Goal: Task Accomplishment & Management: Complete application form

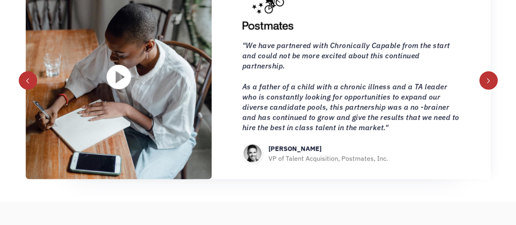
scroll to position [853, 0]
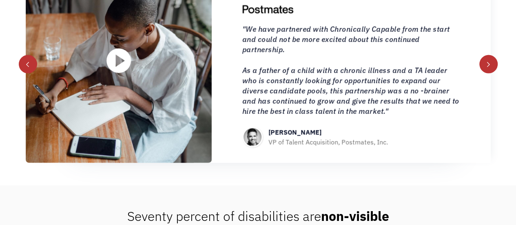
drag, startPoint x: 485, startPoint y: 108, endPoint x: 482, endPoint y: 115, distance: 8.4
click at [482, 115] on div ""We have partnered with Chronically Capable from the start and could not be mor…" at bounding box center [351, 61] width 279 height 204
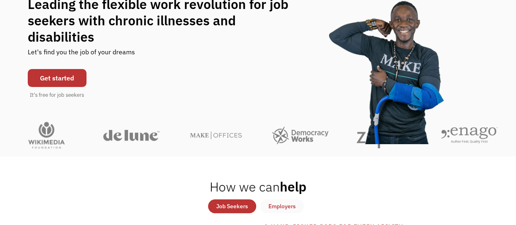
scroll to position [0, 0]
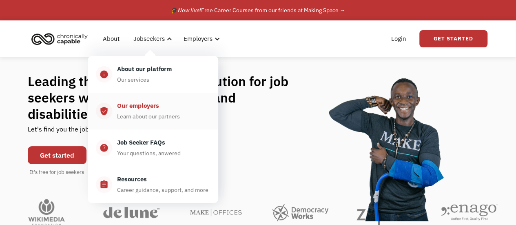
click at [152, 110] on div "Our employers" at bounding box center [138, 106] width 42 height 10
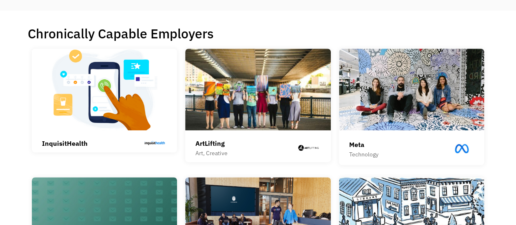
scroll to position [197, 0]
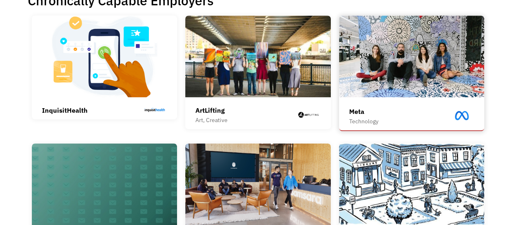
click at [449, 41] on img at bounding box center [412, 57] width 146 height 82
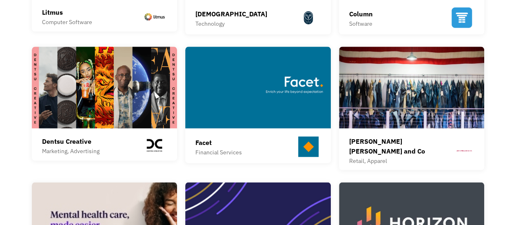
scroll to position [430, 0]
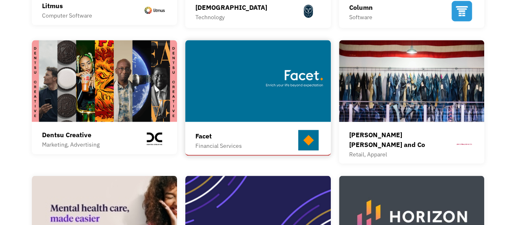
click at [287, 82] on img at bounding box center [258, 81] width 146 height 82
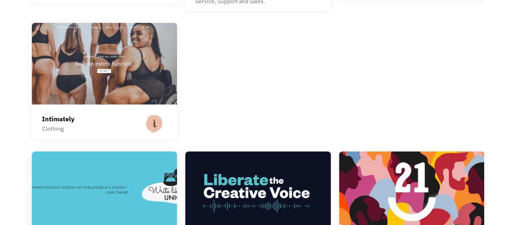
scroll to position [1263, 0]
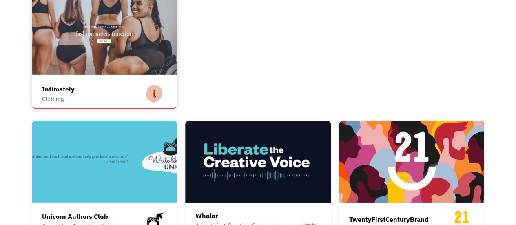
click at [131, 26] on img at bounding box center [105, 34] width 146 height 82
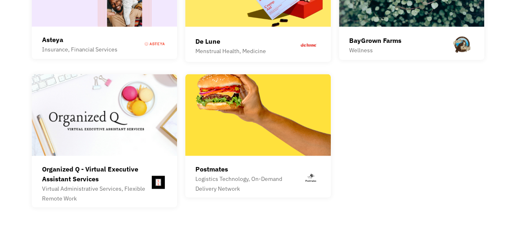
scroll to position [2236, 0]
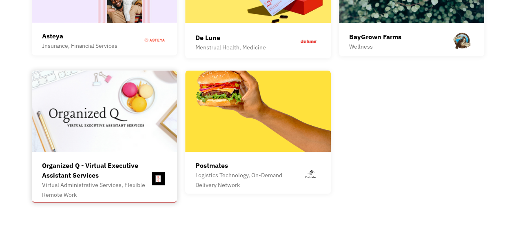
click at [117, 156] on div "Organized Q - Virtual Executive Assistant Services Virtual Administrative Servi…" at bounding box center [104, 179] width 125 height 46
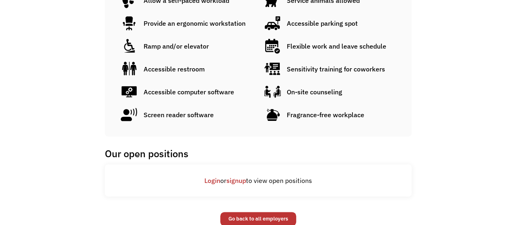
scroll to position [476, 0]
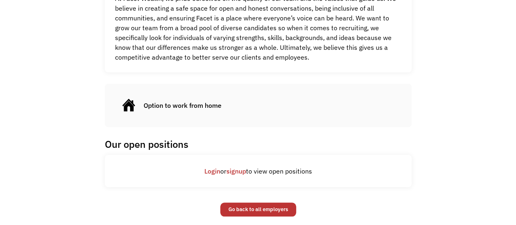
scroll to position [338, 0]
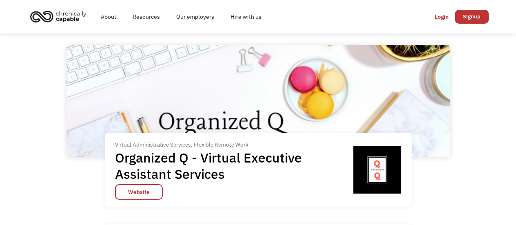
click at [117, 156] on h1 "Organized Q - Virtual Executive Assistant Services" at bounding box center [231, 165] width 233 height 33
click at [114, 13] on link "About" at bounding box center [109, 17] width 32 height 26
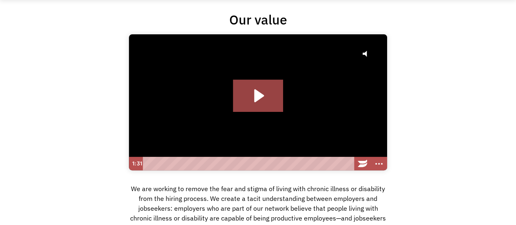
scroll to position [59, 0]
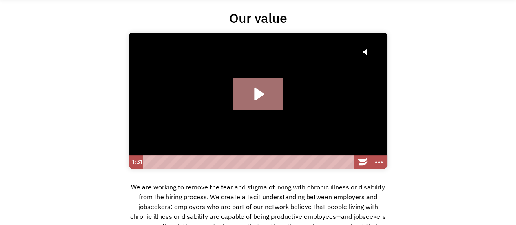
click at [268, 98] on icon "Play Video: Hire with Chronically Capable" at bounding box center [258, 94] width 51 height 32
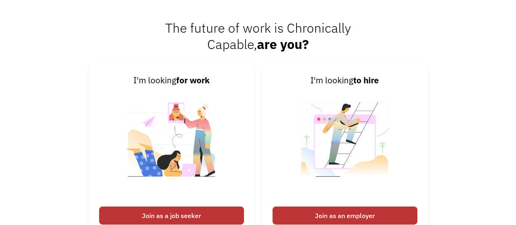
scroll to position [1194, 0]
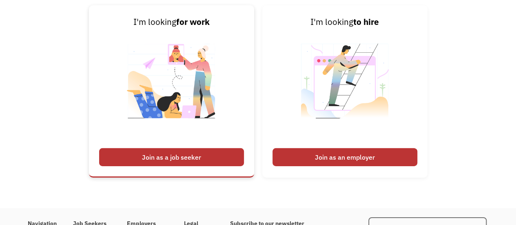
click at [199, 82] on img at bounding box center [172, 86] width 102 height 115
click at [178, 156] on div "Join as a job seeker" at bounding box center [171, 157] width 145 height 18
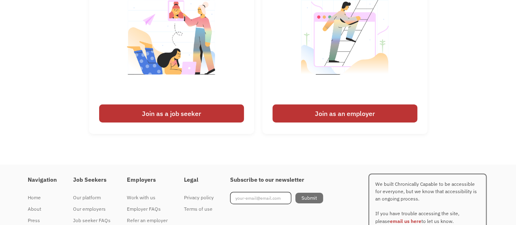
scroll to position [1249, 0]
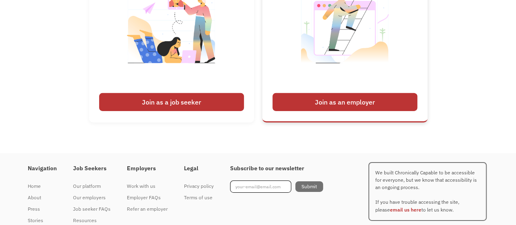
click at [387, 104] on div "Join as an employer" at bounding box center [344, 102] width 145 height 18
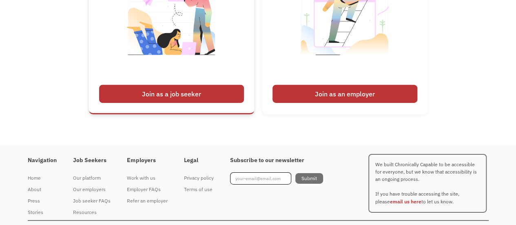
click at [157, 92] on div "Join as a job seeker" at bounding box center [171, 94] width 145 height 18
click at [212, 49] on img at bounding box center [172, 22] width 102 height 115
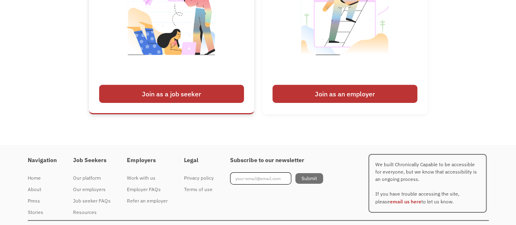
click at [212, 49] on img at bounding box center [172, 22] width 102 height 115
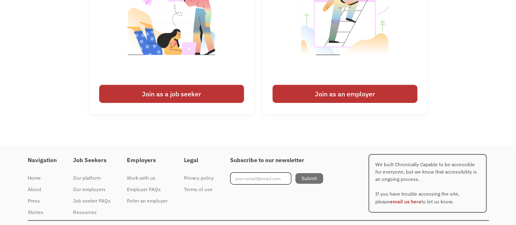
scroll to position [1061, 0]
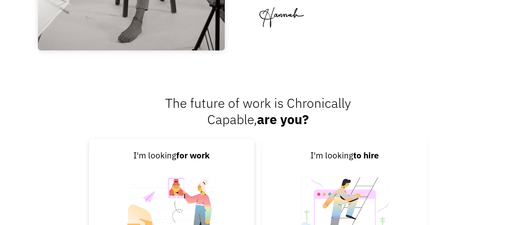
click at [185, 177] on img at bounding box center [172, 219] width 102 height 115
click at [189, 159] on strong "for work" at bounding box center [192, 155] width 33 height 11
click at [358, 156] on strong "to hire" at bounding box center [366, 155] width 26 height 11
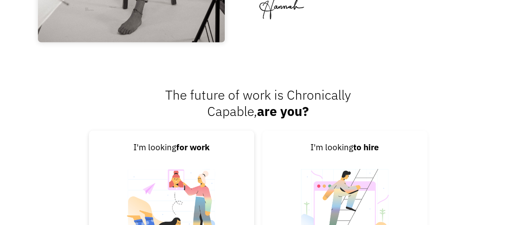
click at [186, 144] on strong "for work" at bounding box center [192, 147] width 33 height 11
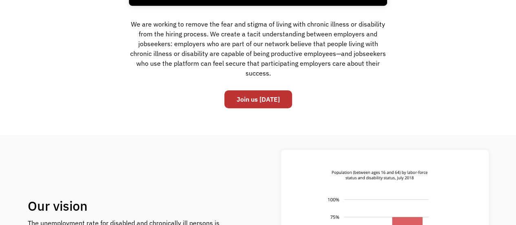
scroll to position [0, 0]
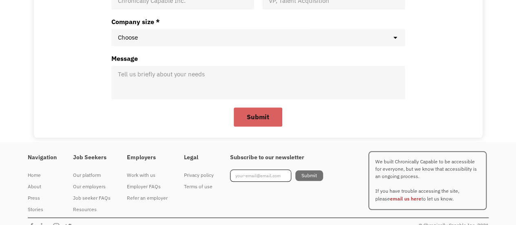
scroll to position [301, 0]
